Goal: Navigation & Orientation: Find specific page/section

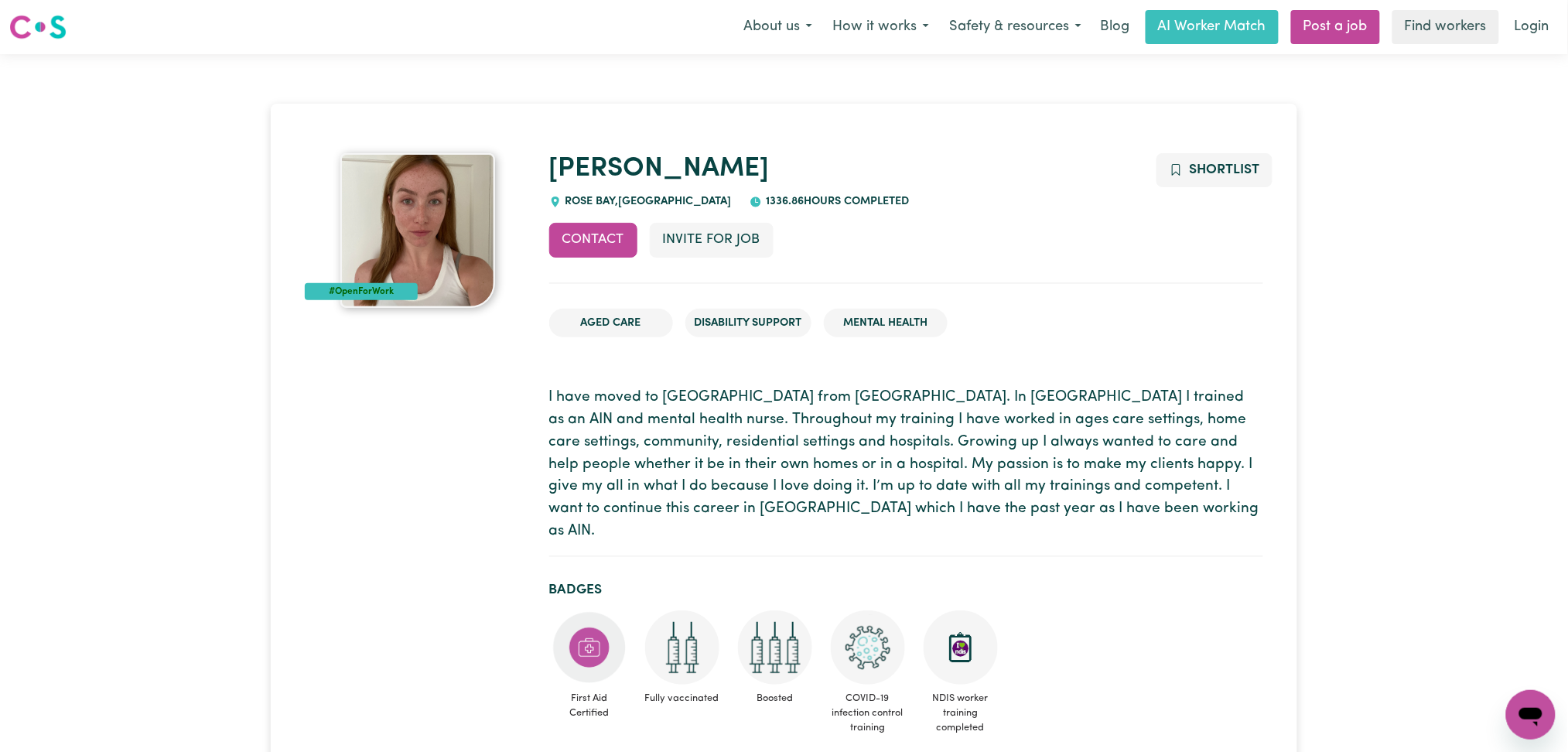
click at [873, 161] on h1 "Natasha" at bounding box center [906, 169] width 714 height 33
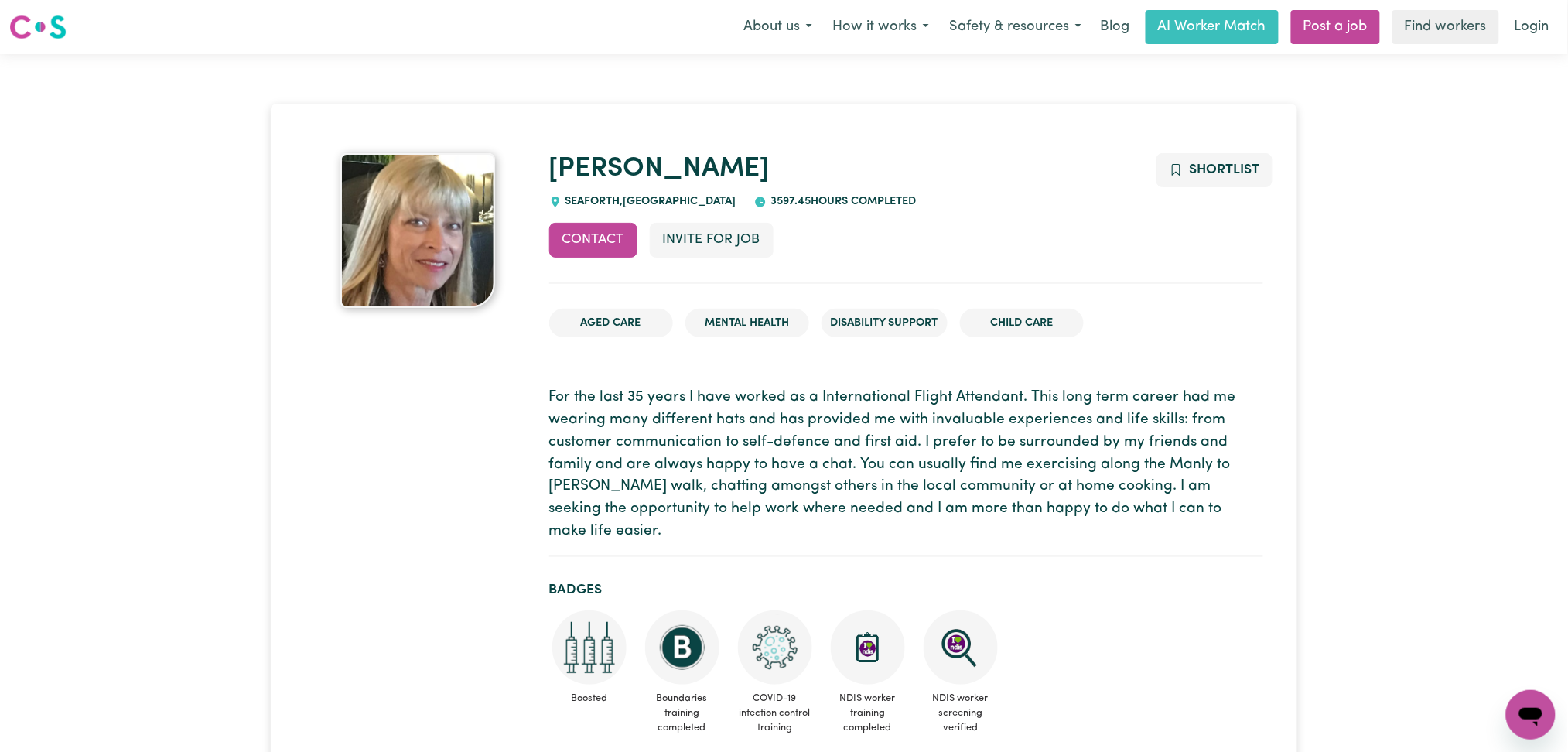
click at [644, 464] on p "For the last 35 years I have worked as a International Flight Attendant. This l…" at bounding box center [906, 466] width 714 height 157
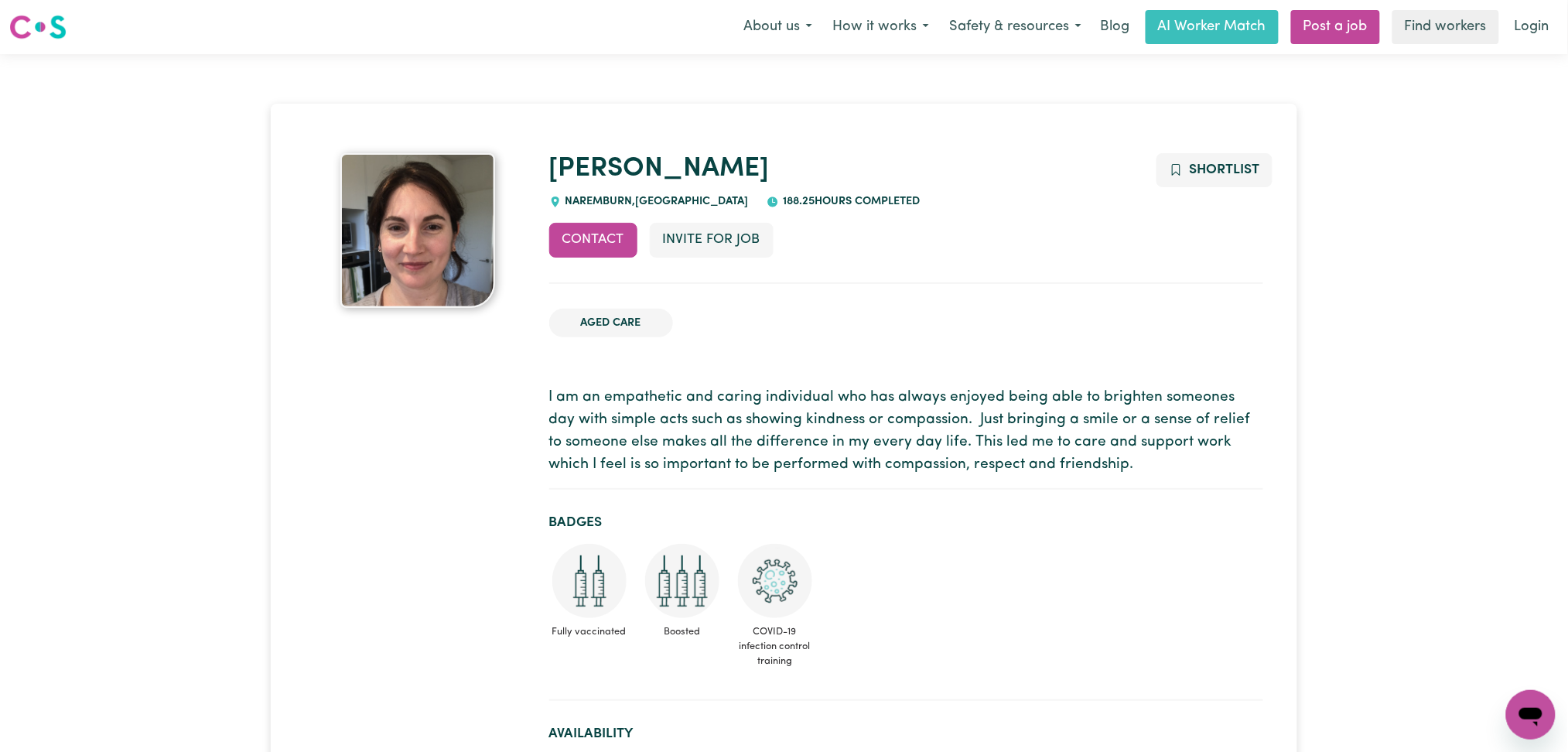
click at [937, 307] on ul "Aged Care" at bounding box center [906, 323] width 714 height 54
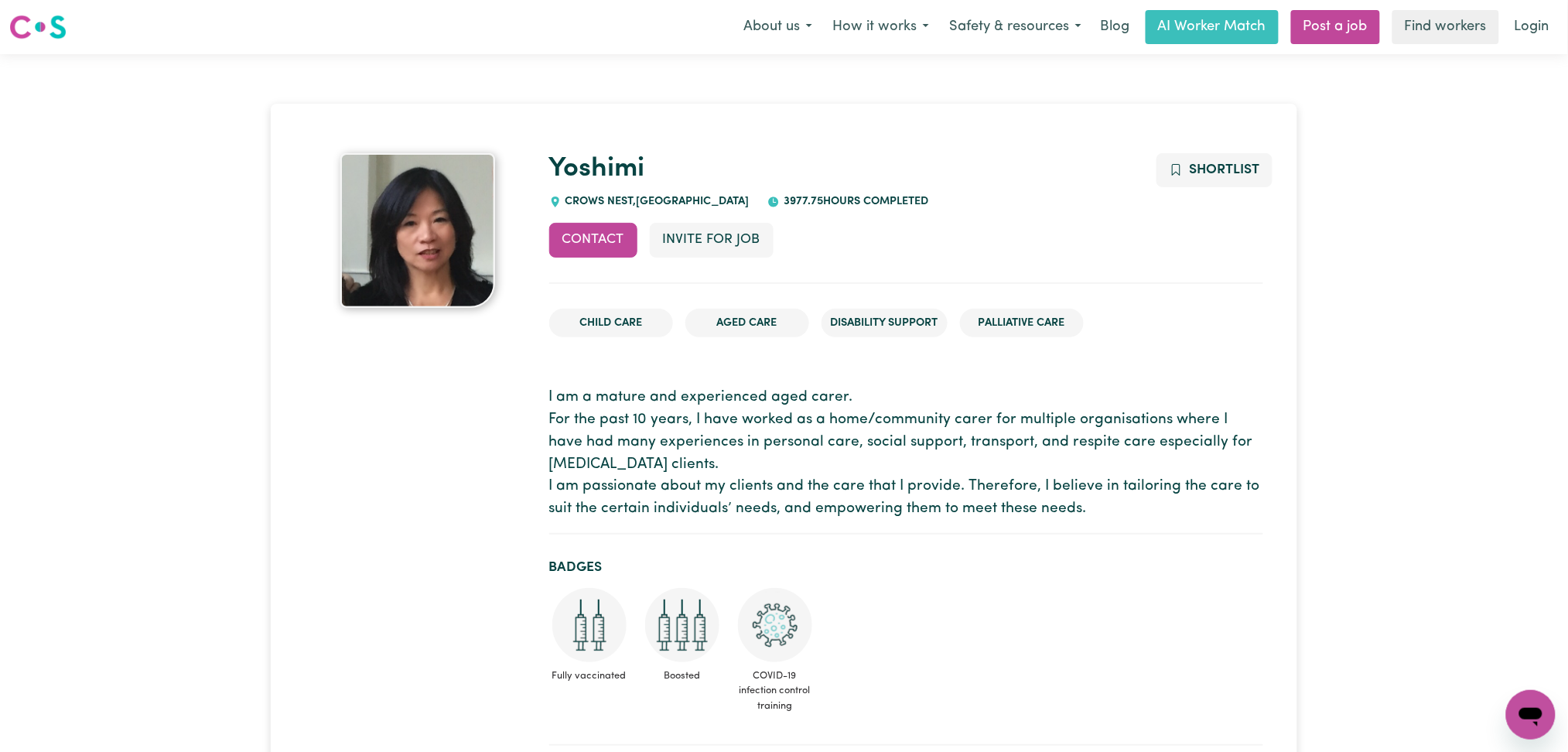
click at [869, 450] on p "I am a mature and experienced aged carer. For the past 10 years, I have worked …" at bounding box center [906, 454] width 714 height 134
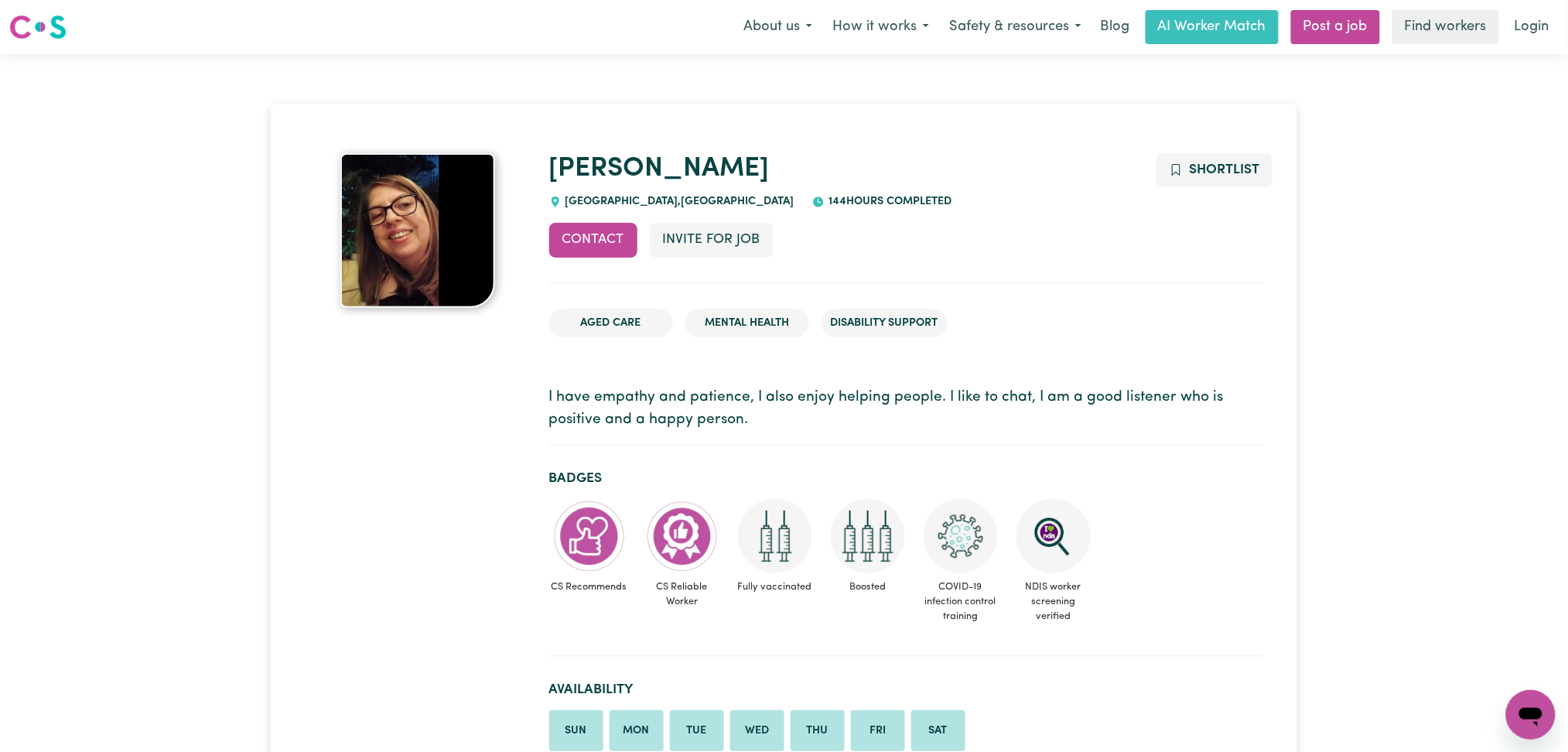
click at [738, 404] on p "I have empathy and patience, I also enjoy helping people. I like to chat, I am …" at bounding box center [906, 409] width 714 height 45
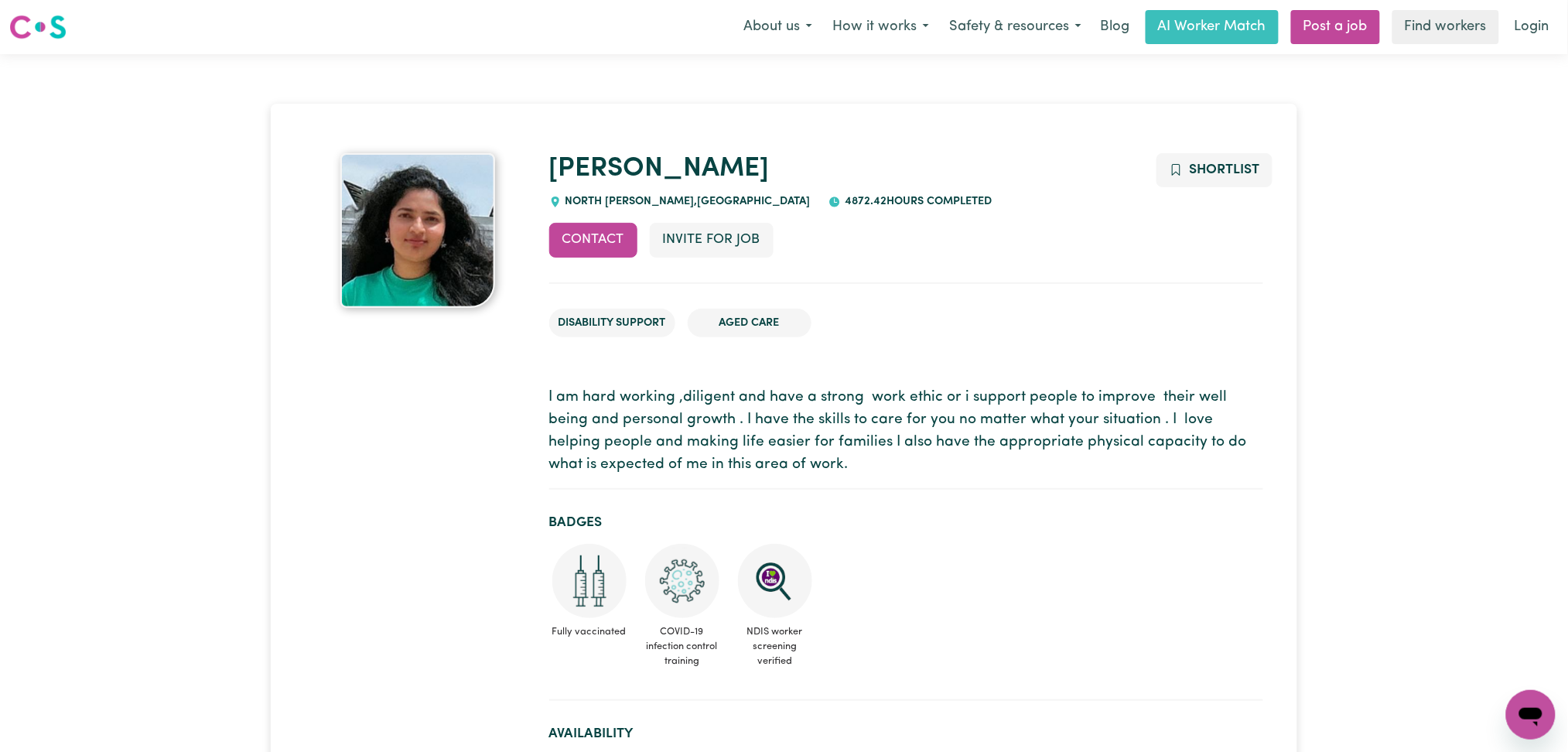
click at [873, 226] on div "Contact Invite for Job Shortlist" at bounding box center [906, 253] width 714 height 60
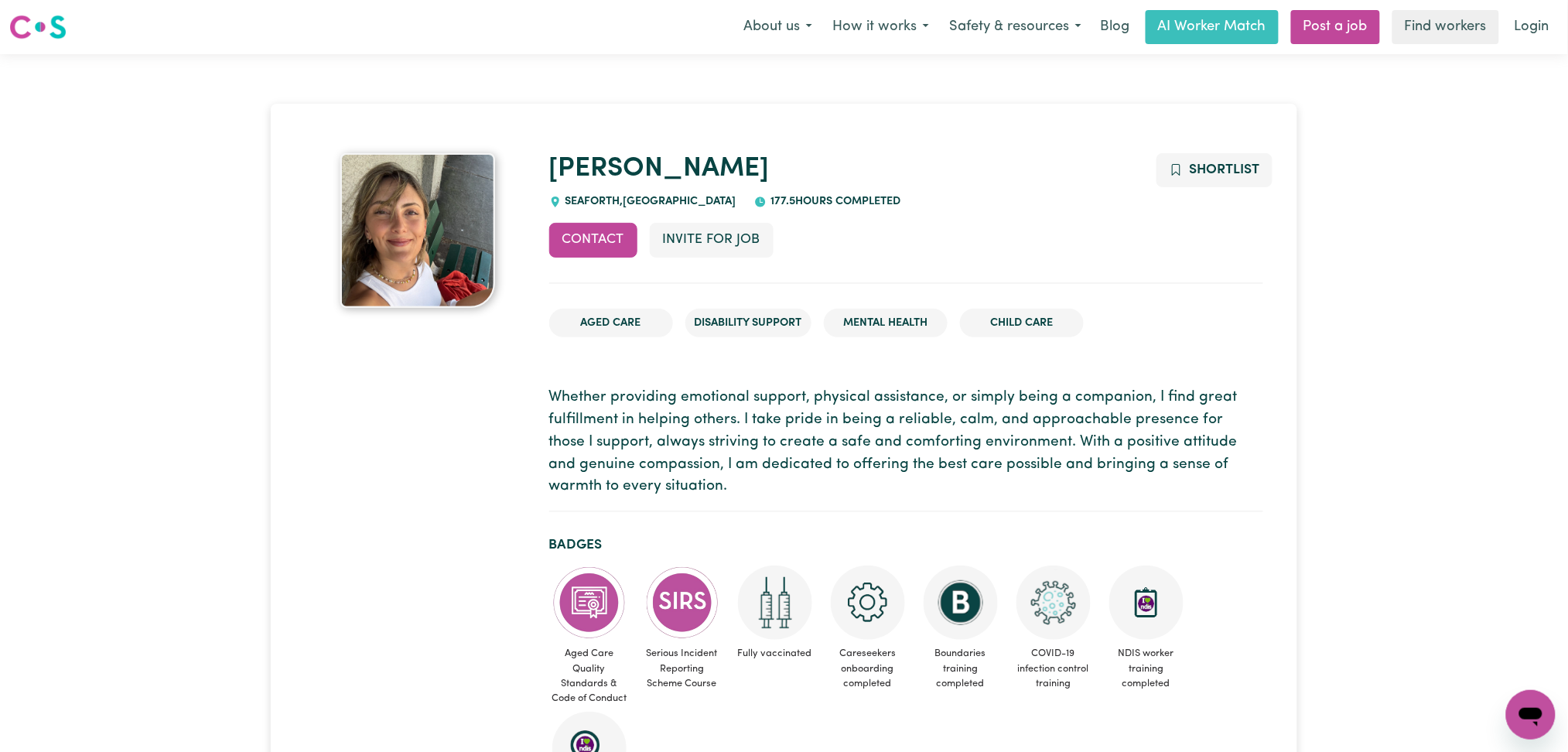
click at [823, 438] on p "Whether providing emotional support, physical assistance, or simply being a com…" at bounding box center [906, 442] width 714 height 111
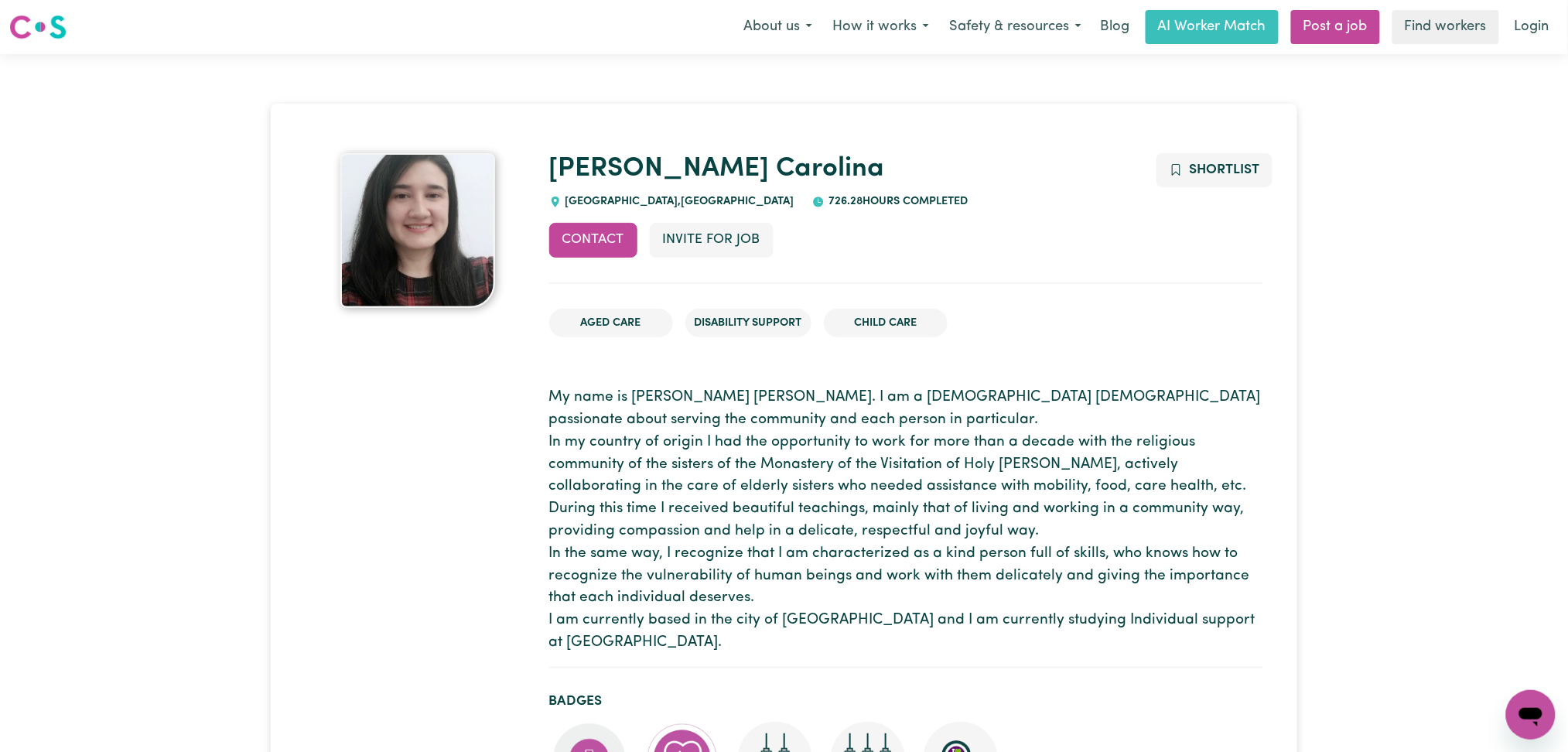
click at [874, 444] on p "My name is [PERSON_NAME] [PERSON_NAME]. I am a [DEMOGRAPHIC_DATA] [DEMOGRAPHIC_…" at bounding box center [906, 521] width 714 height 268
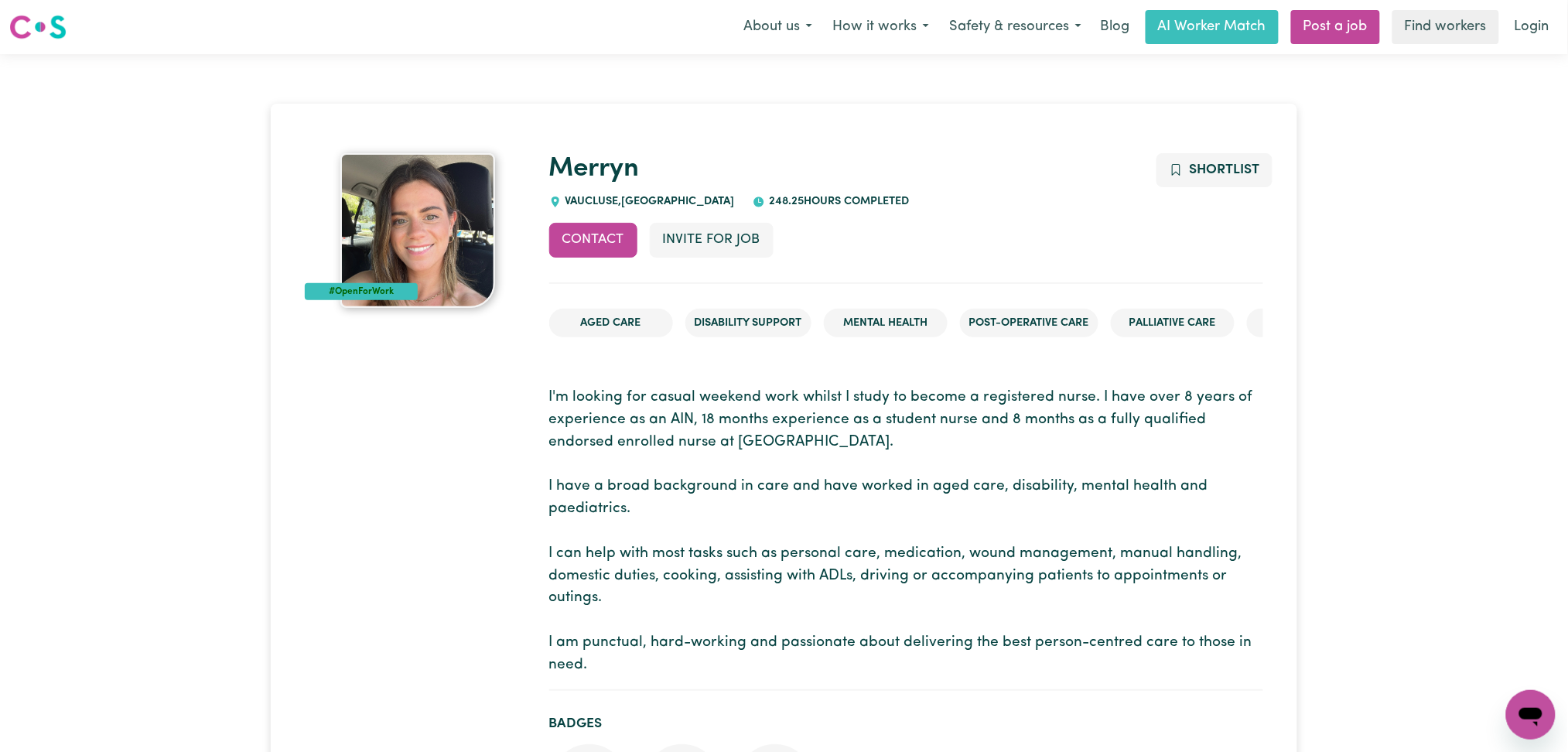
click at [559, 508] on p "I'm looking for casual weekend work whilst I study to become a registered nurse…" at bounding box center [906, 531] width 714 height 289
click at [569, 396] on p "I'm looking for casual weekend work whilst I study to become a registered nurse…" at bounding box center [906, 531] width 714 height 289
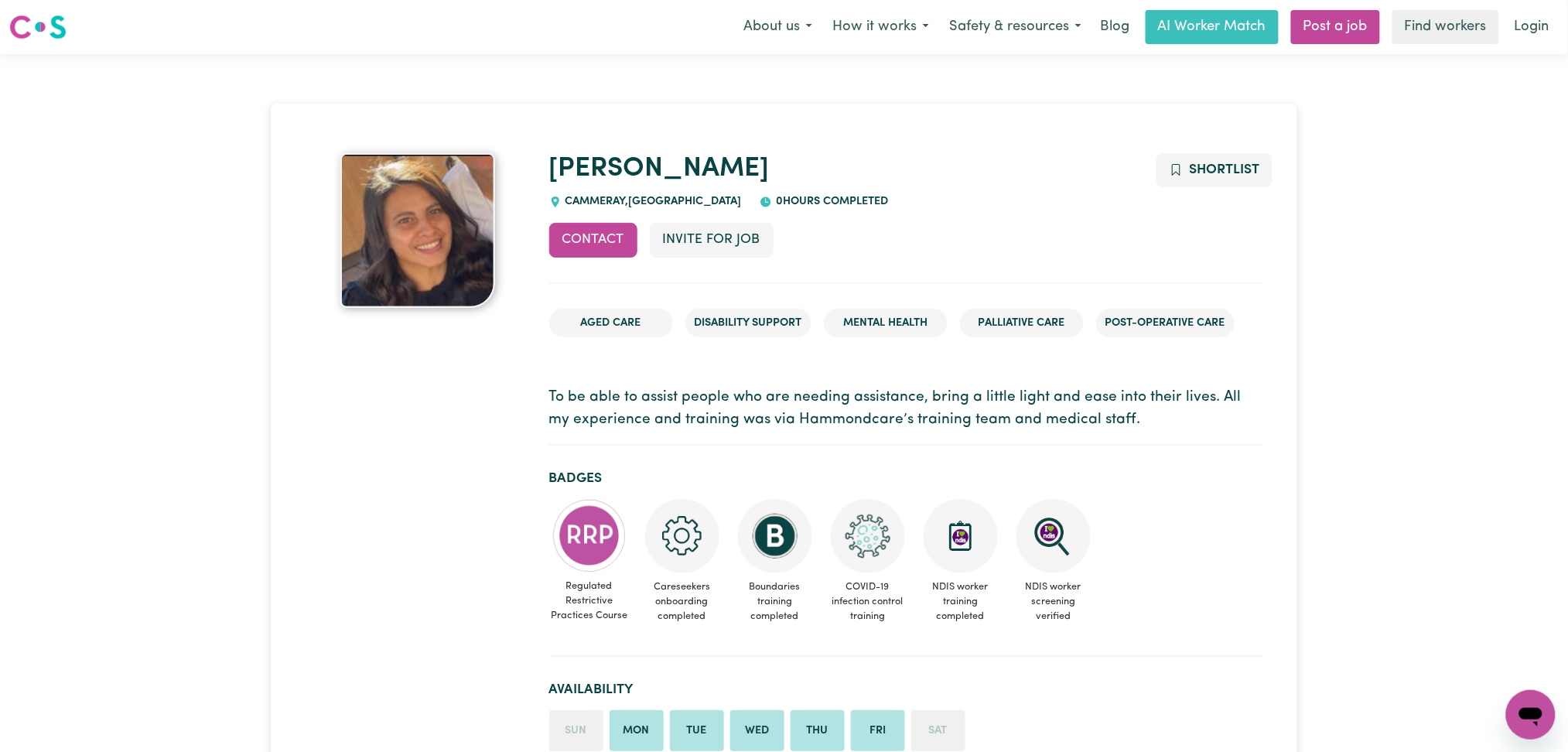
click at [703, 435] on section "To be able to assist people who are needing assistance, bring a little light an…" at bounding box center [906, 410] width 714 height 72
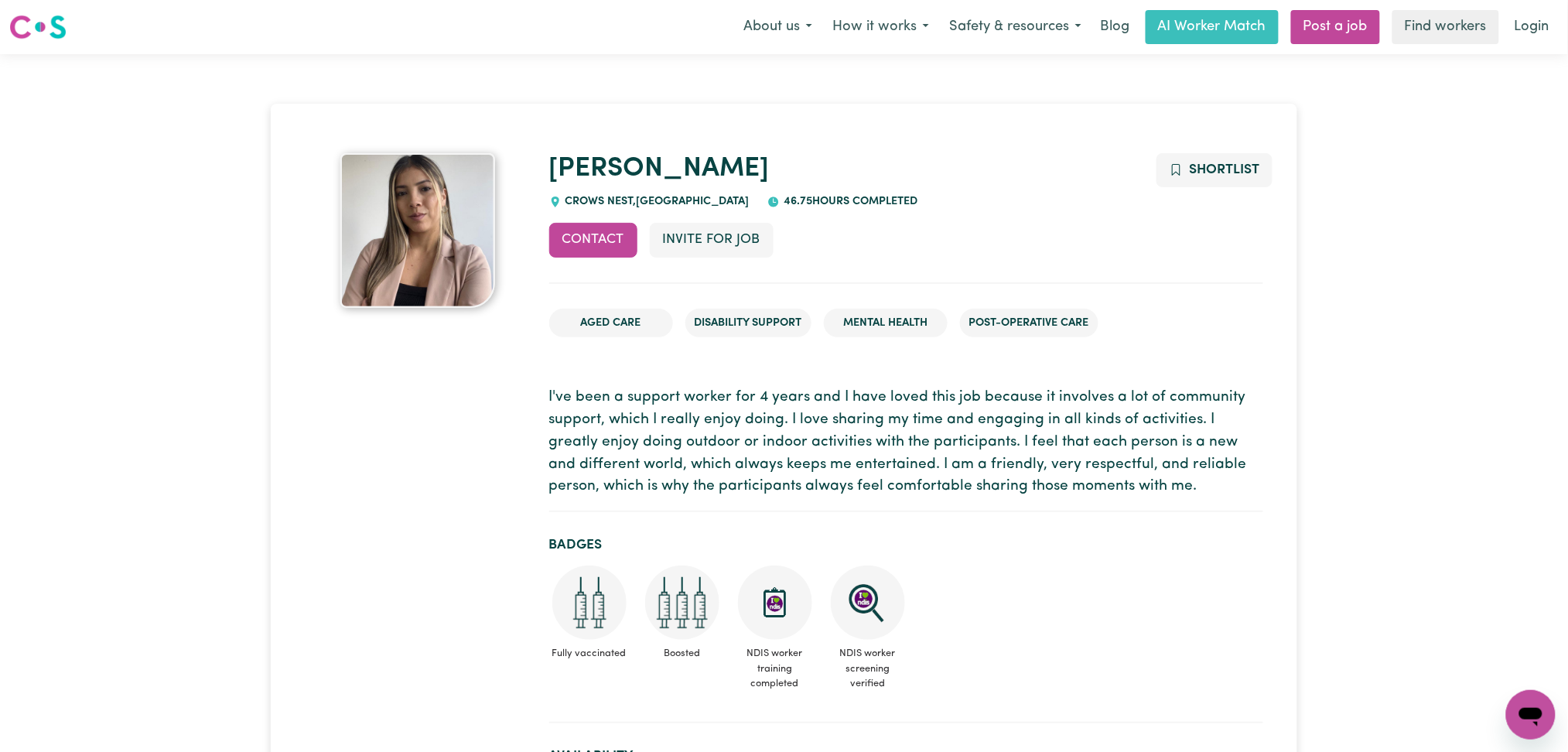
click at [745, 446] on p "I've been a support worker for 4 years and I have loved this job because it inv…" at bounding box center [906, 442] width 714 height 111
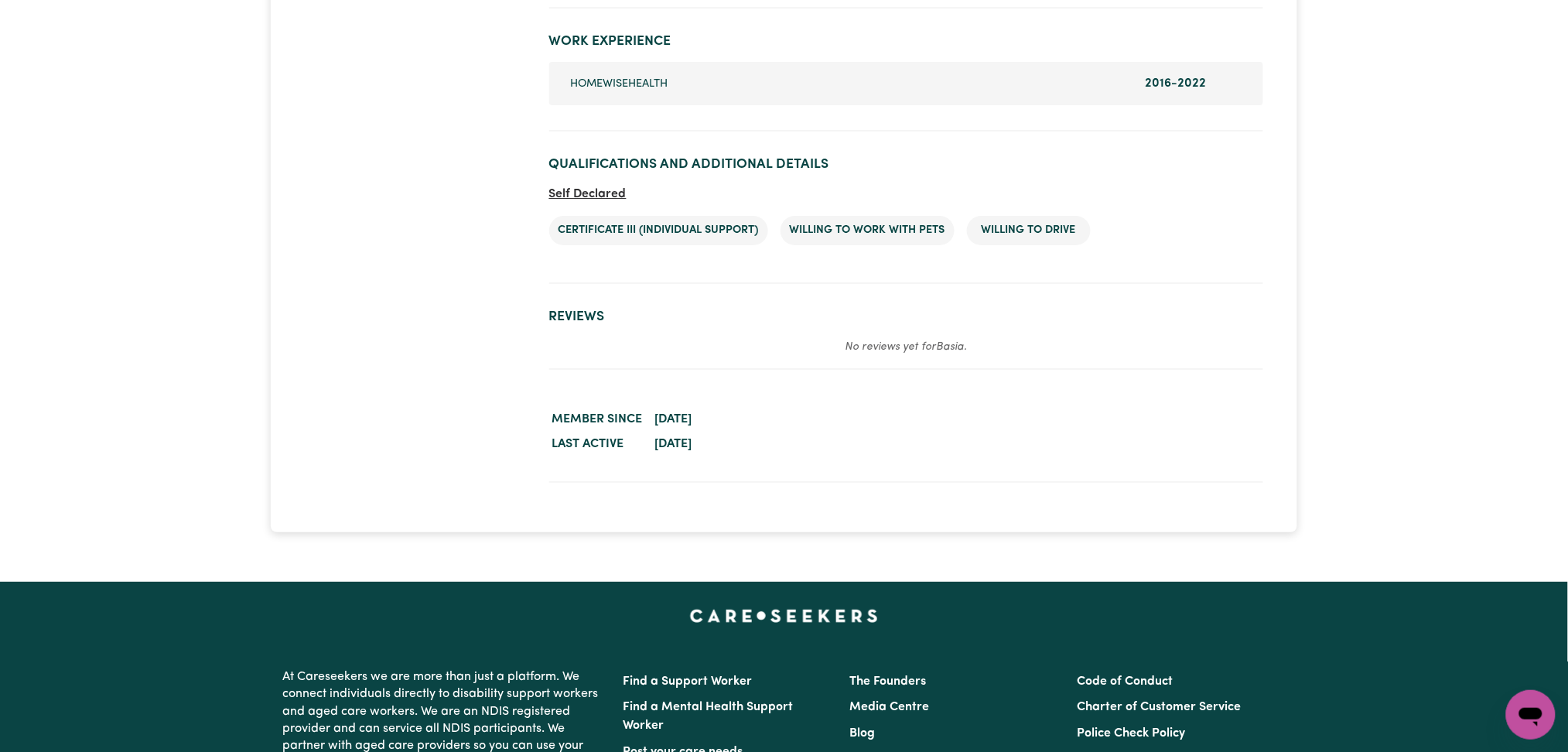
scroll to position [1859, 0]
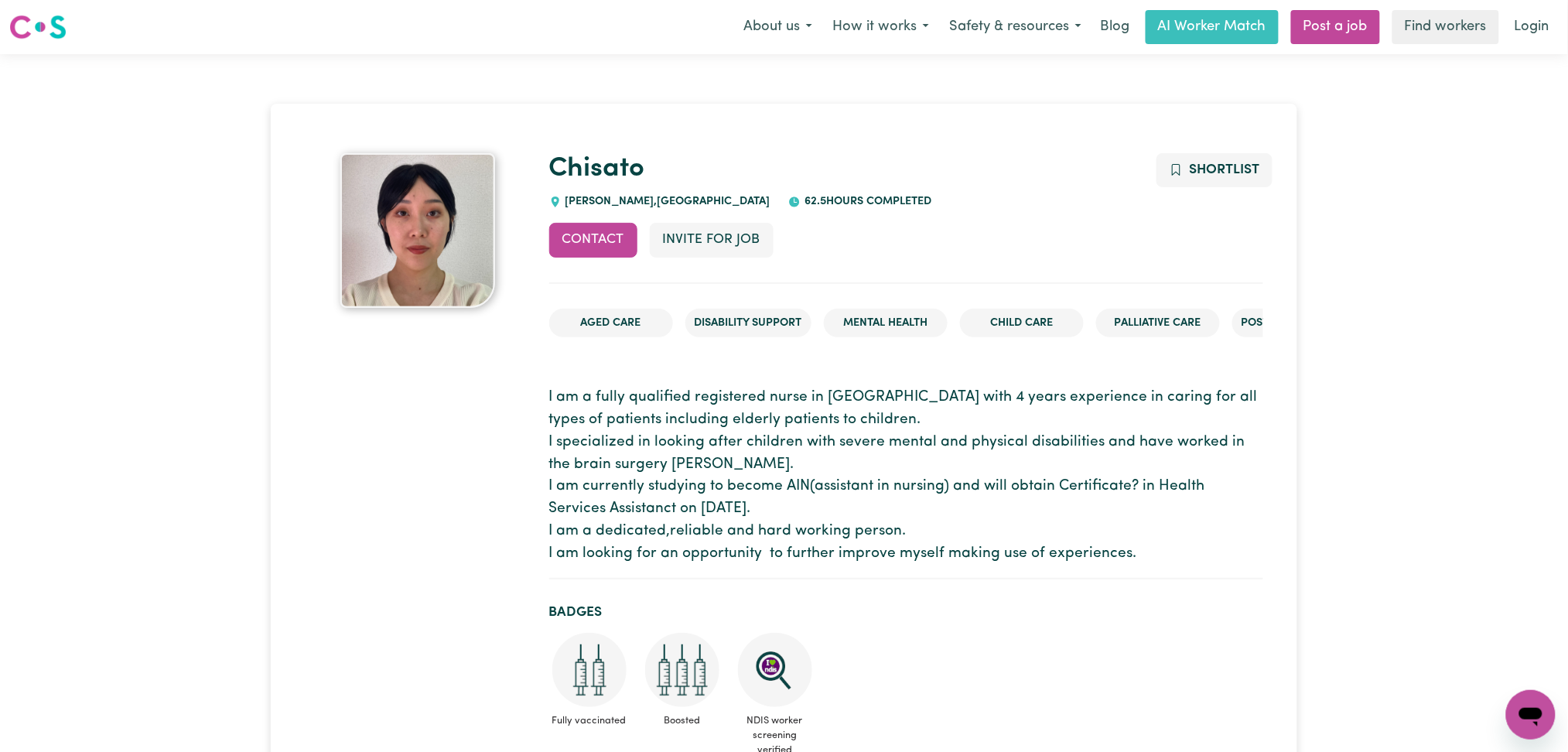
click at [669, 401] on p "I am a fully qualified registered nurse in Japan with 4 years experience in car…" at bounding box center [906, 476] width 714 height 178
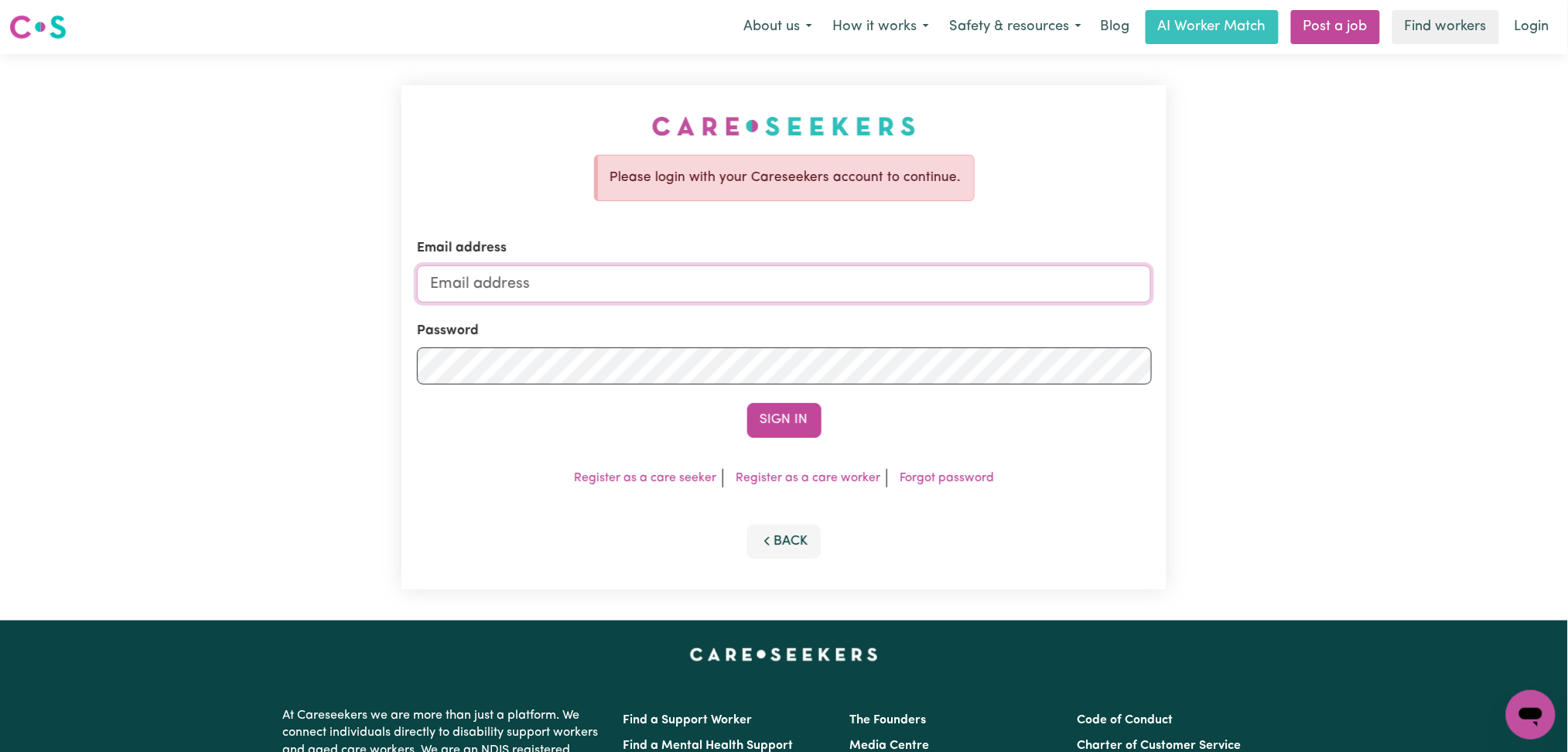
type input "[EMAIL_ADDRESS][DOMAIN_NAME]"
click at [35, 28] on img at bounding box center [38, 27] width 57 height 28
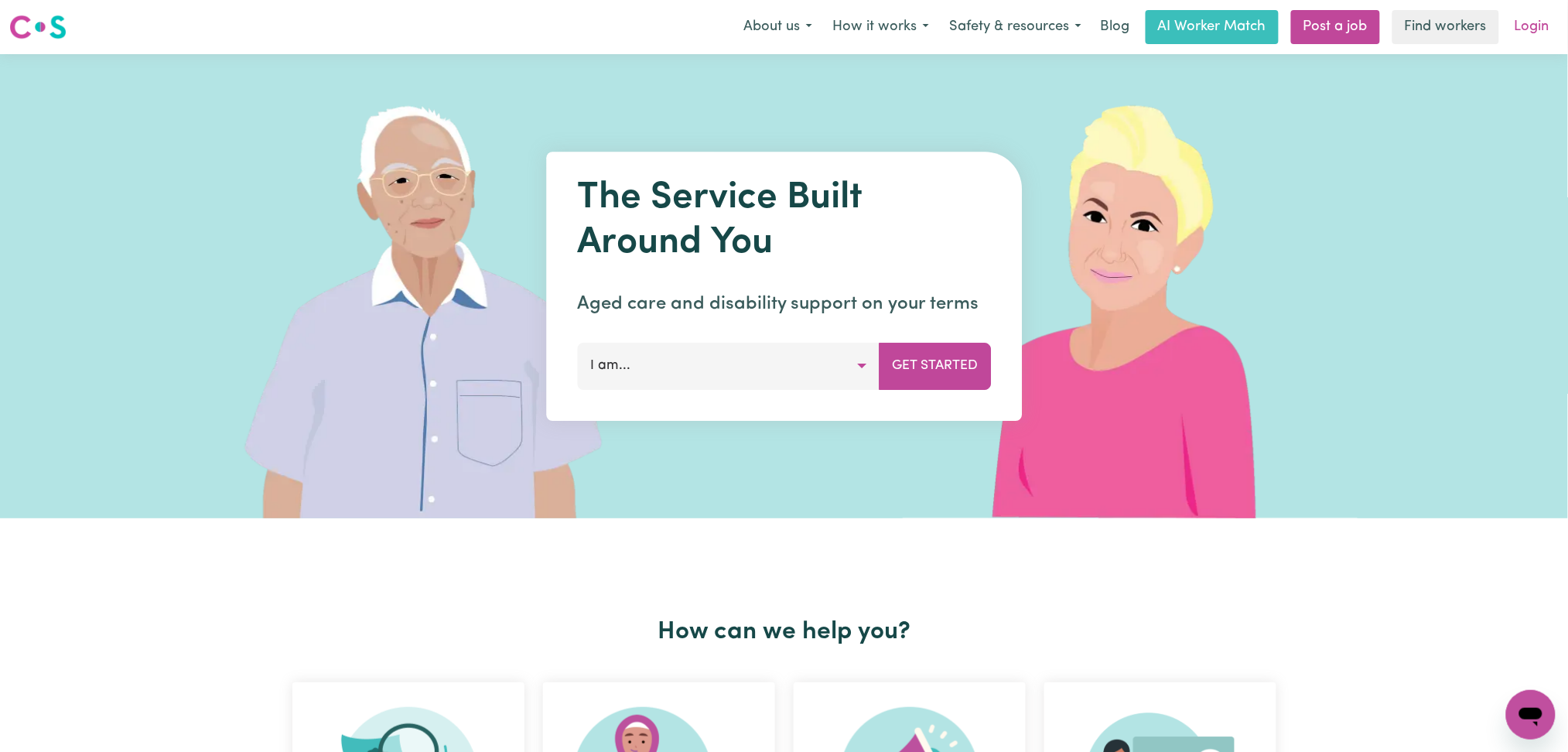
click at [1192, 24] on link "Login" at bounding box center [1531, 26] width 53 height 34
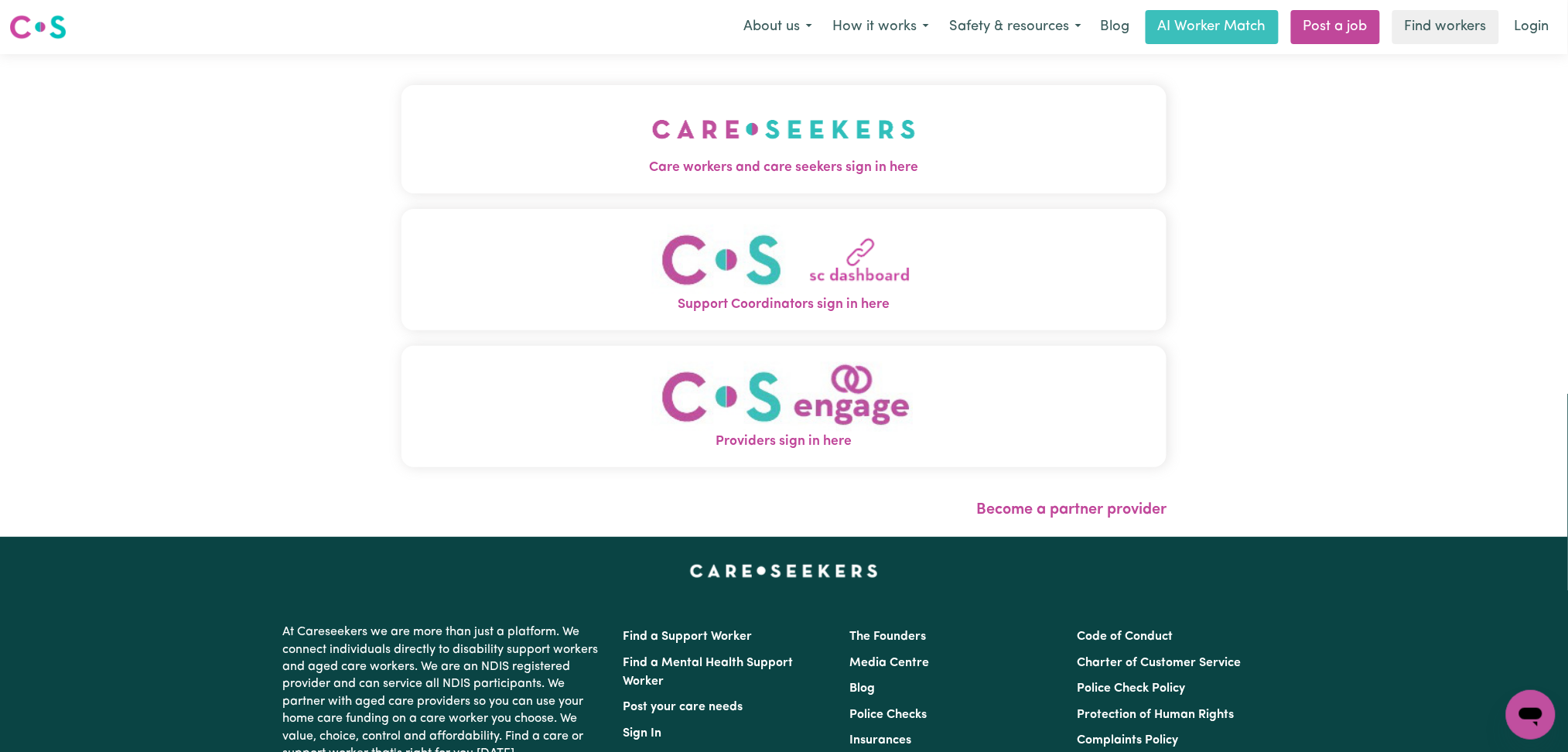
click at [619, 410] on button "Providers sign in here" at bounding box center [784, 406] width 766 height 122
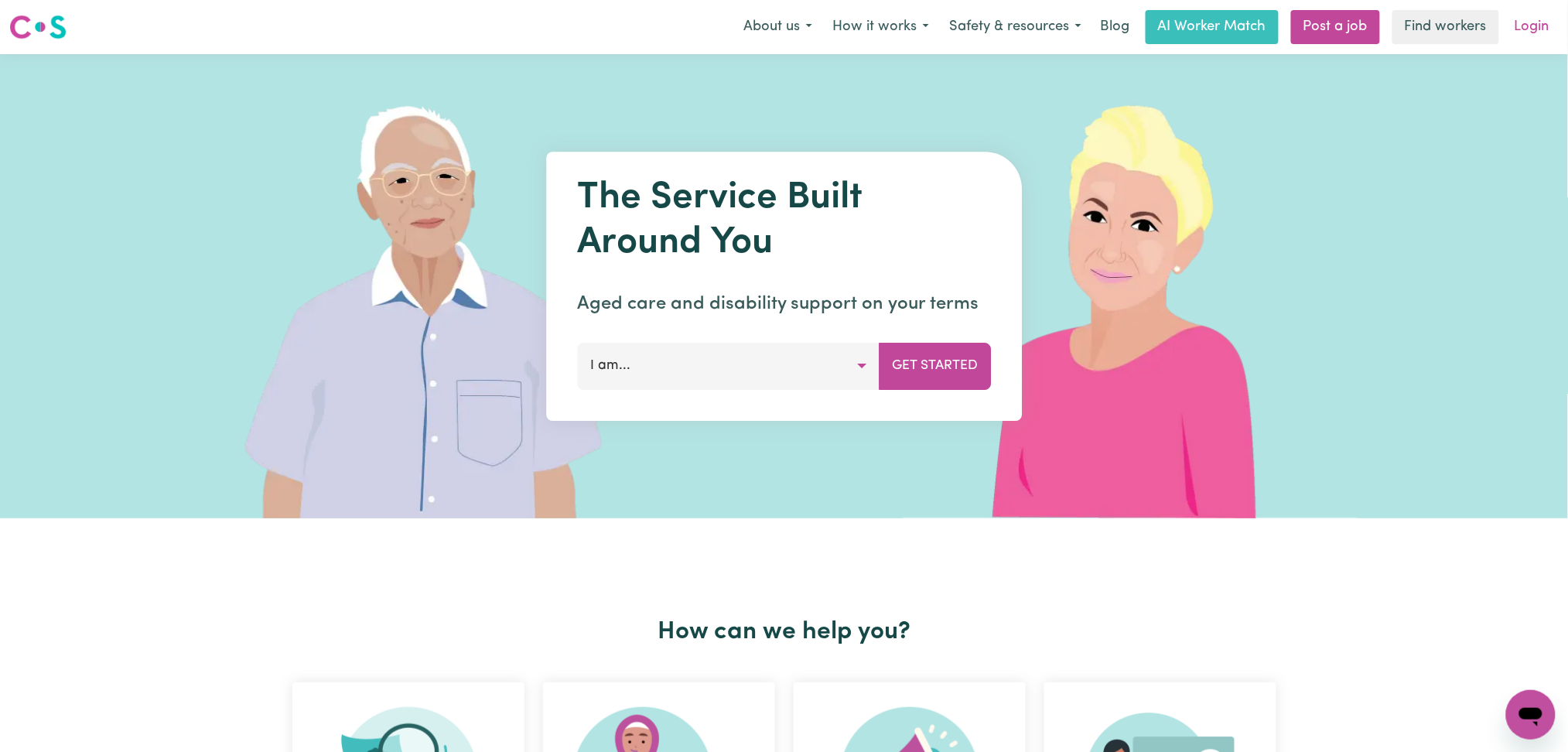
click at [1535, 31] on link "Login" at bounding box center [1531, 26] width 53 height 34
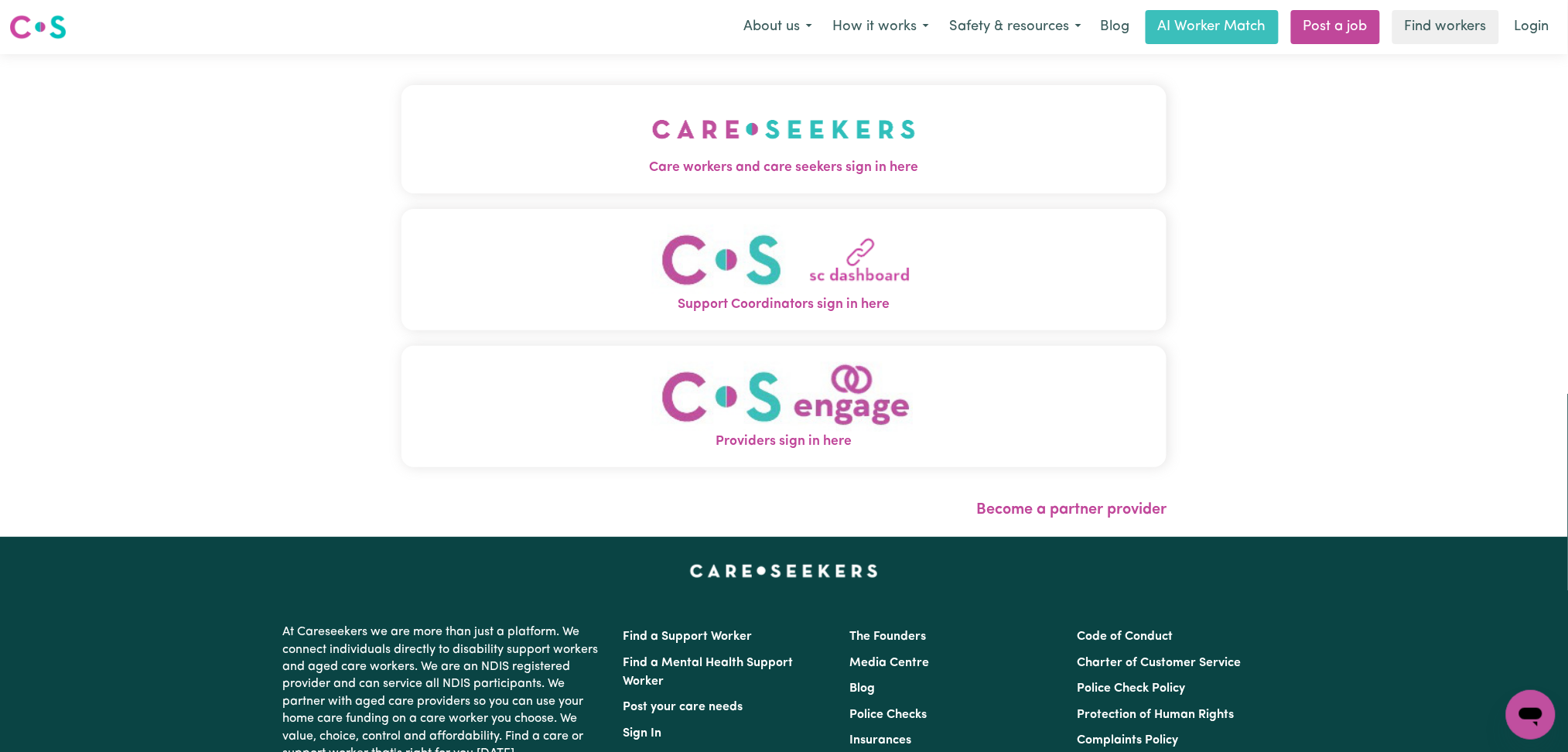
click at [601, 150] on button "Care workers and care seekers sign in here" at bounding box center [784, 139] width 766 height 108
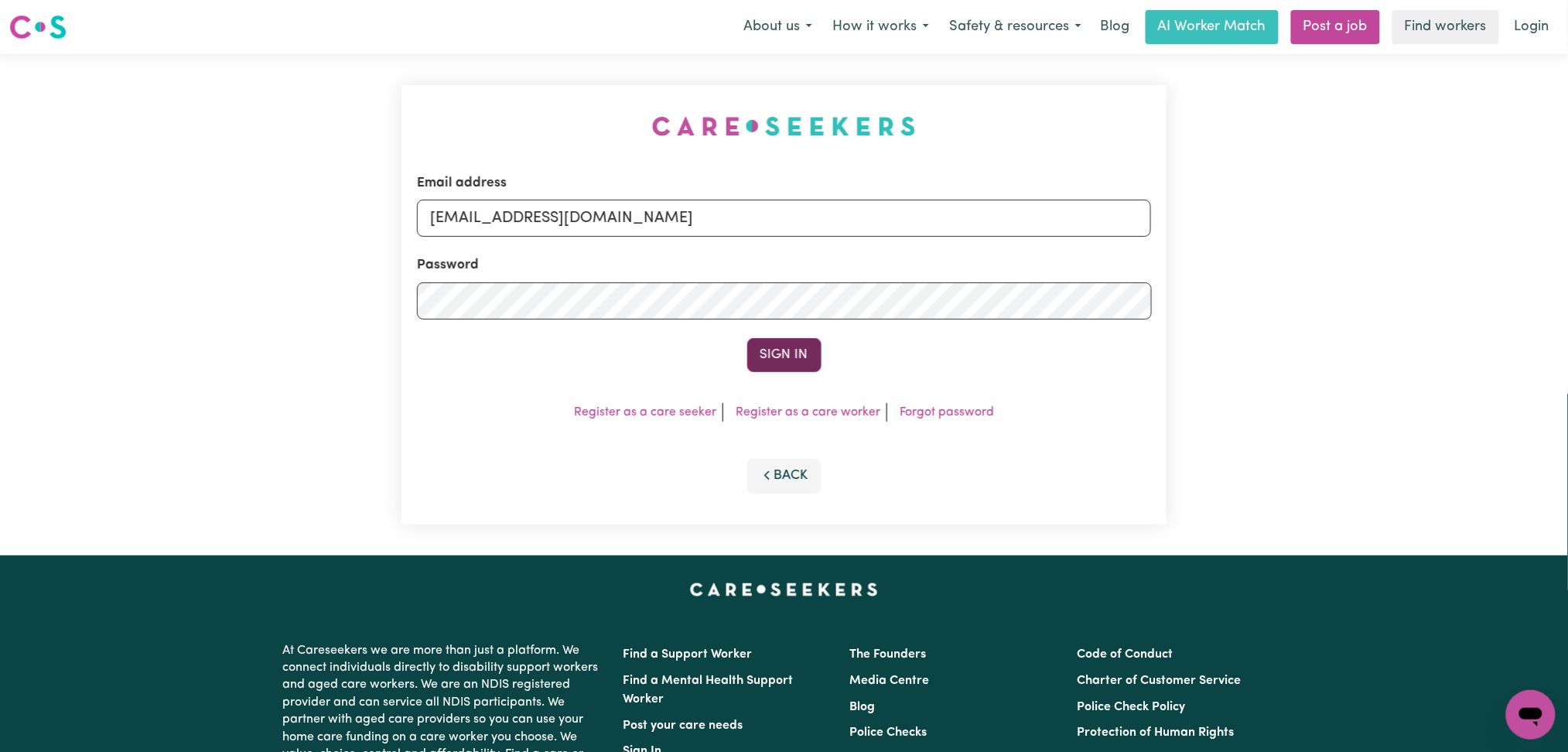
drag, startPoint x: 808, startPoint y: 336, endPoint x: 796, endPoint y: 349, distance: 17.7
click at [807, 337] on form "Email address onboardingcs@careseekers.com.au Password Sign In" at bounding box center [784, 272] width 735 height 198
click at [793, 353] on button "Sign In" at bounding box center [784, 354] width 74 height 34
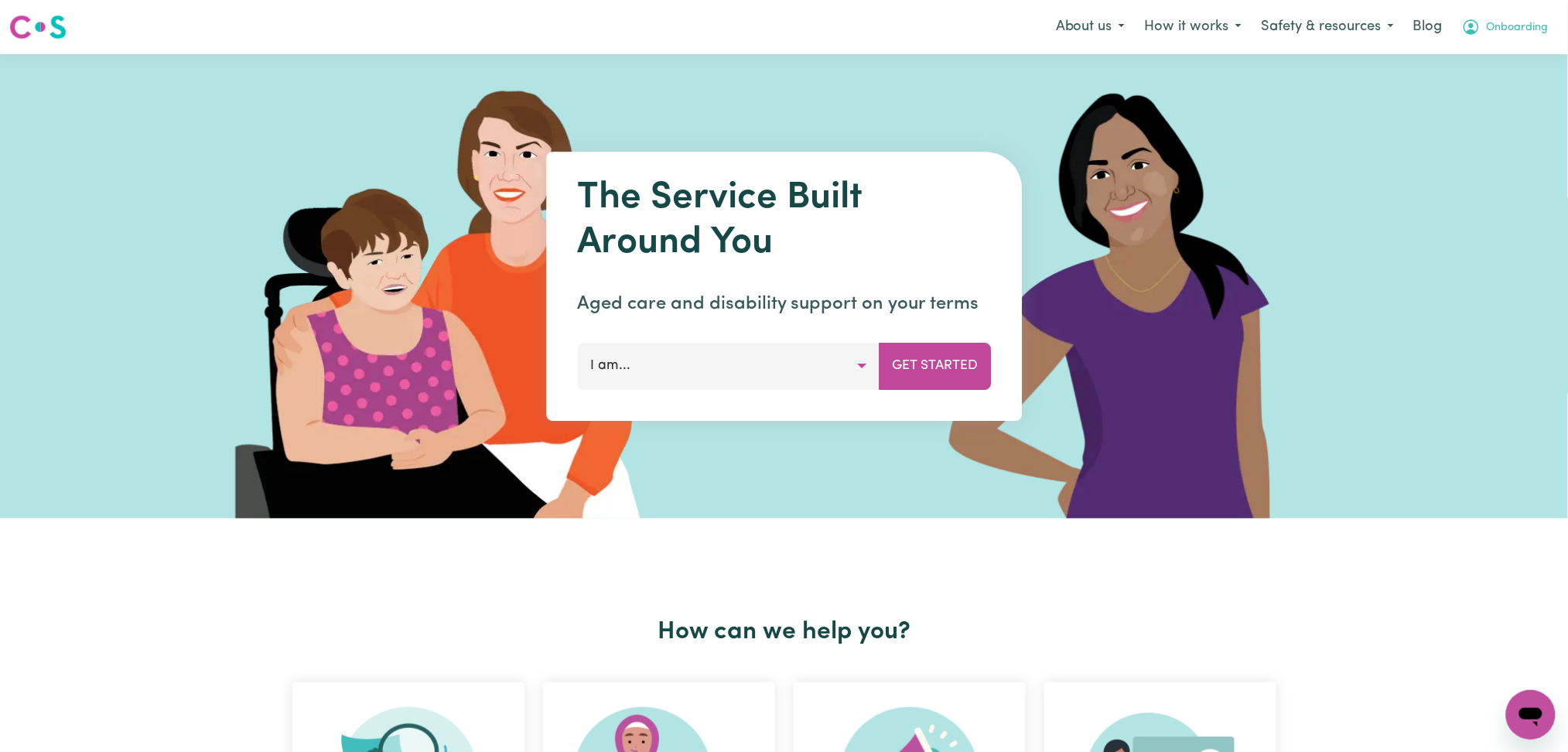
click at [1534, 19] on span "Onboarding" at bounding box center [1518, 28] width 62 height 17
click at [1506, 97] on link "Logout" at bounding box center [1496, 89] width 122 height 29
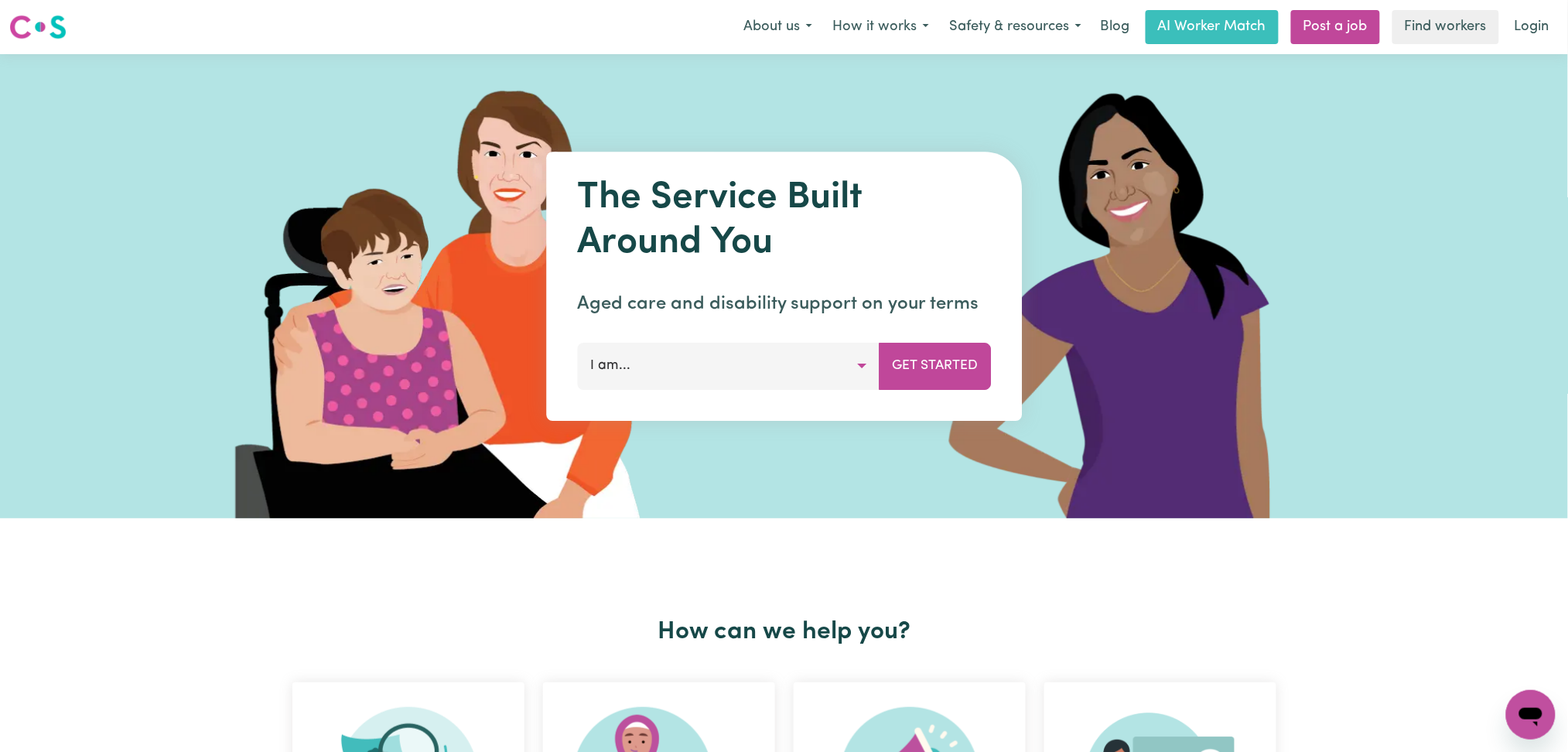
click at [1537, 6] on nav "Menu About us How it works Safety & resources Blog AI Worker Match Post a job F…" at bounding box center [784, 27] width 1568 height 54
click at [1543, 29] on link "Login" at bounding box center [1531, 26] width 53 height 34
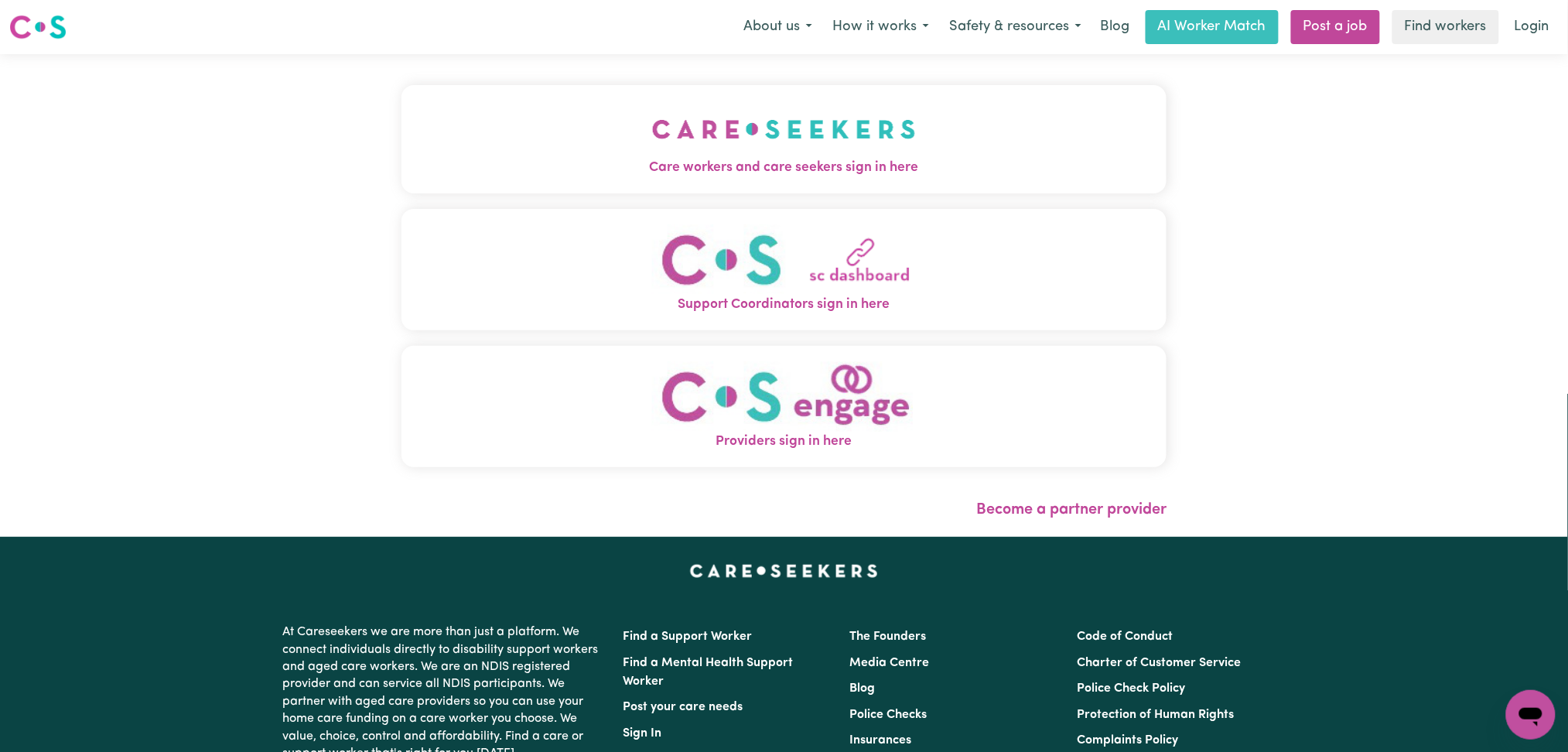
click at [652, 102] on img "Care workers and care seekers sign in here" at bounding box center [784, 129] width 264 height 57
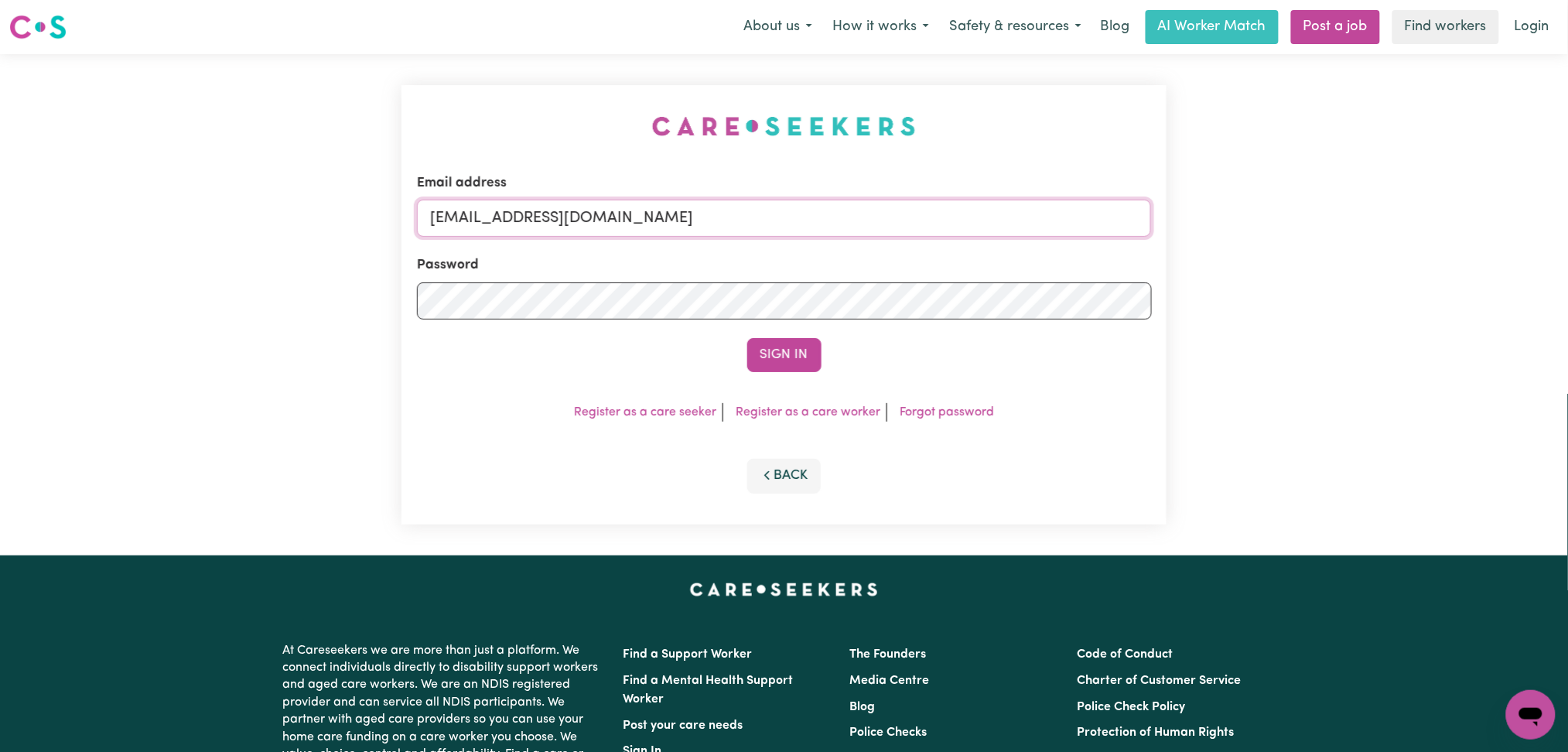
click at [569, 221] on input "[EMAIL_ADDRESS][DOMAIN_NAME]" at bounding box center [784, 218] width 735 height 37
drag, startPoint x: 508, startPoint y: 208, endPoint x: 906, endPoint y: 221, distance: 398.2
click at [906, 221] on input "Superuser~[EMAIL_ADDRESS][DOMAIN_NAME]" at bounding box center [784, 218] width 735 height 37
type input "Superuser~[EMAIL_ADDRESS][DOMAIN_NAME]"
click at [800, 362] on button "Sign In" at bounding box center [784, 354] width 74 height 34
